Goal: Information Seeking & Learning: Find contact information

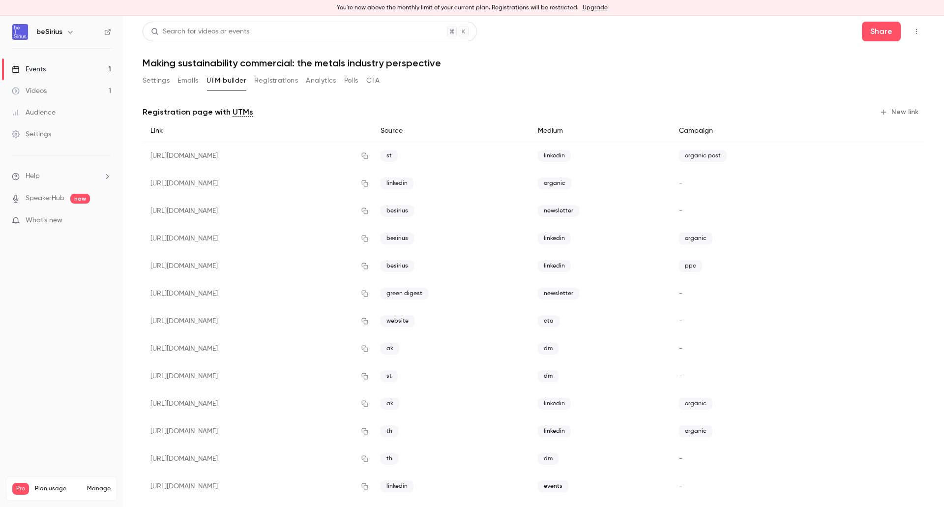
click at [67, 66] on link "Events 1" at bounding box center [61, 69] width 123 height 22
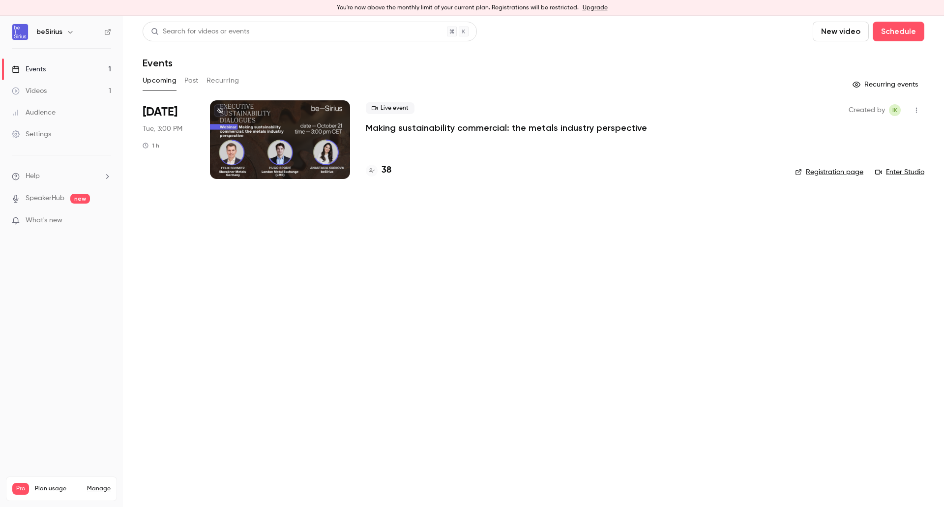
click at [386, 172] on h4 "38" at bounding box center [386, 170] width 10 height 13
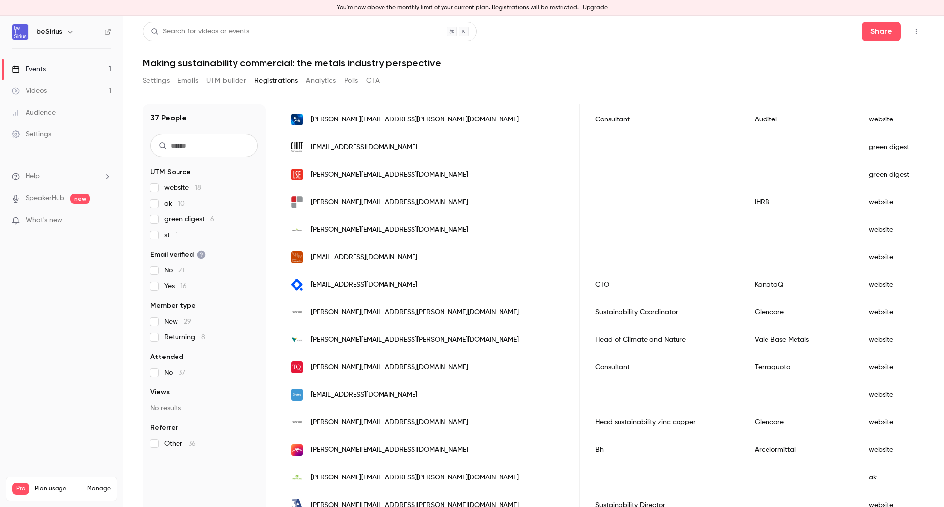
scroll to position [564, 0]
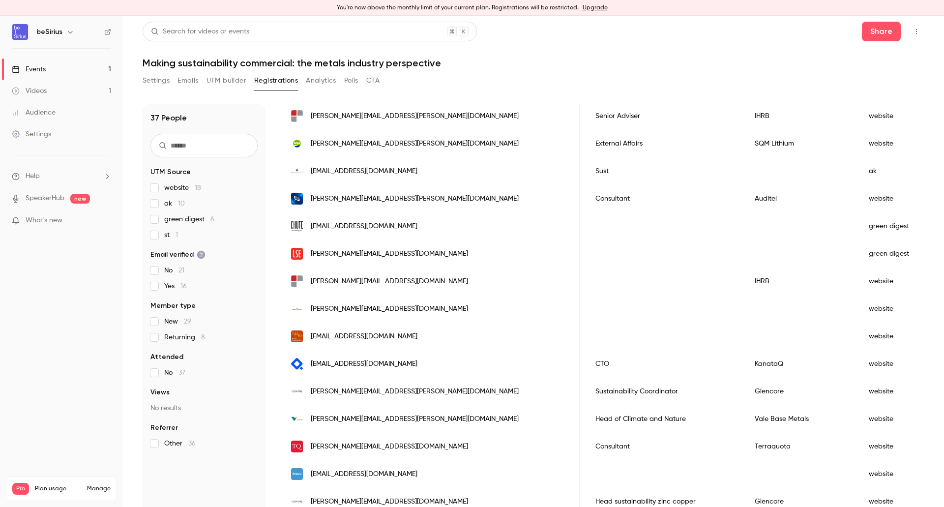
click at [20, 82] on link "Videos 1" at bounding box center [61, 91] width 123 height 22
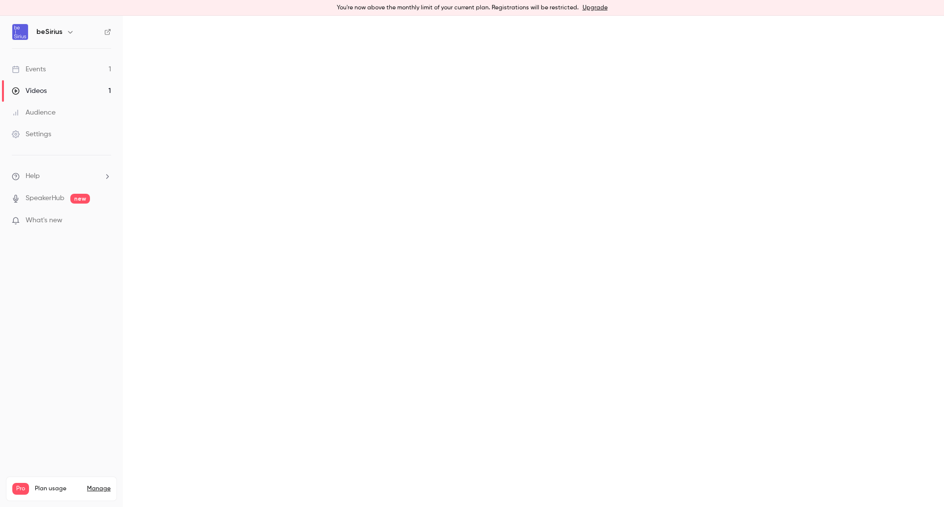
click at [28, 72] on div "Events" at bounding box center [29, 69] width 34 height 10
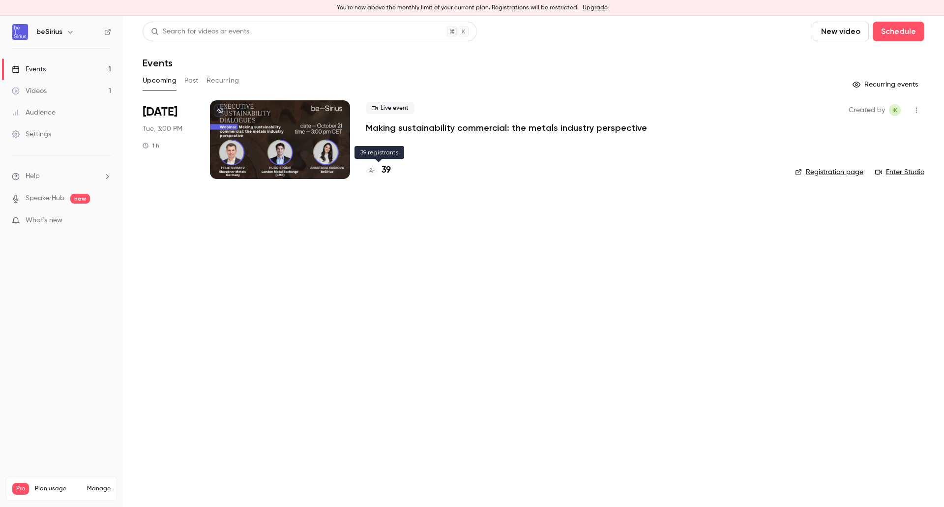
click at [384, 172] on h4 "39" at bounding box center [385, 170] width 9 height 13
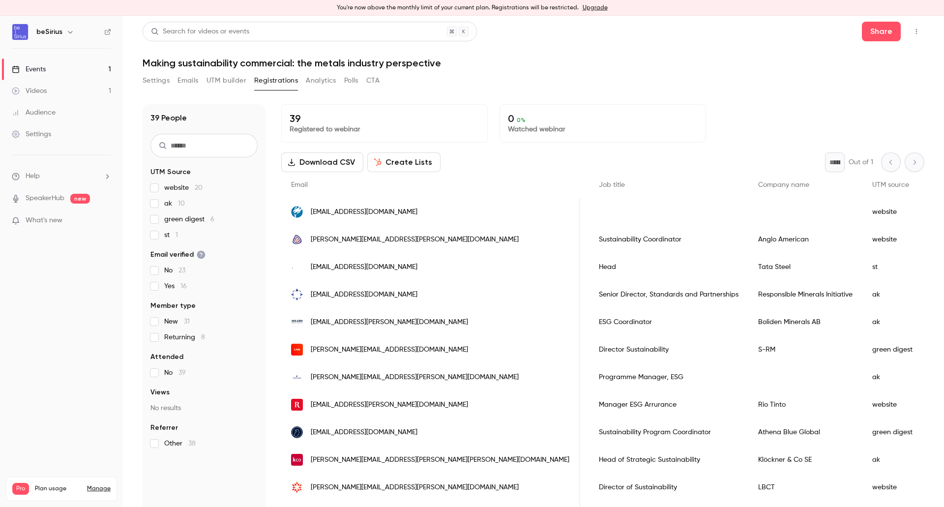
click at [353, 210] on span "ajones@tcb.org" at bounding box center [364, 212] width 107 height 10
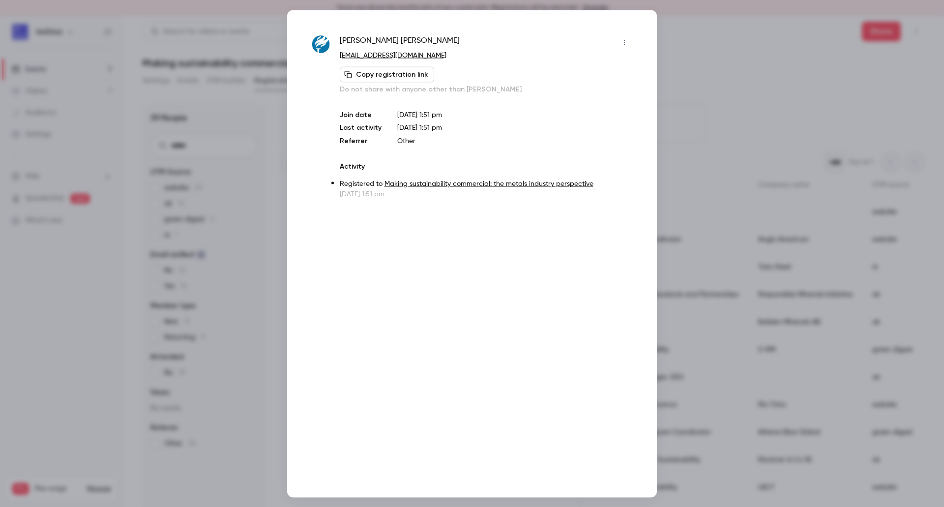
click at [378, 38] on span "Andrew Jones" at bounding box center [400, 42] width 120 height 16
copy div "Andrew Jones"
